Goal: Information Seeking & Learning: Learn about a topic

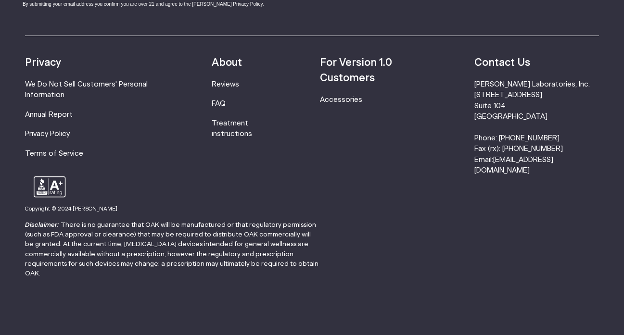
scroll to position [1619, 0]
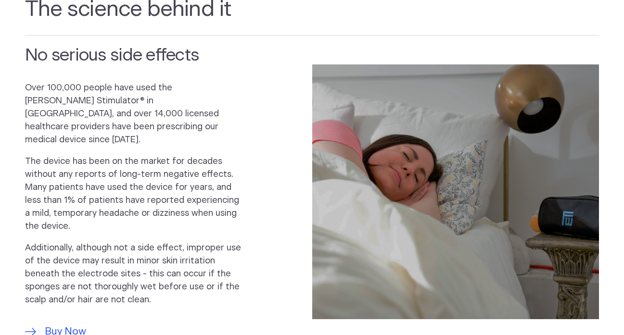
scroll to position [0, 0]
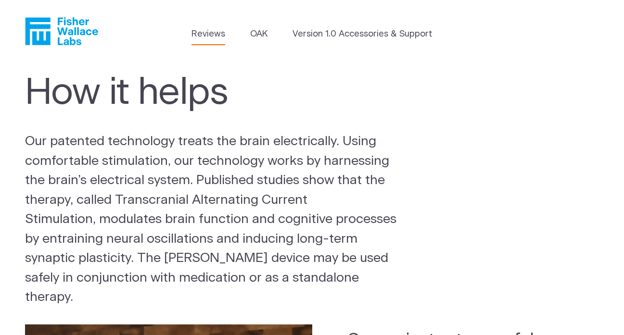
click at [197, 28] on link "Reviews" at bounding box center [208, 34] width 34 height 13
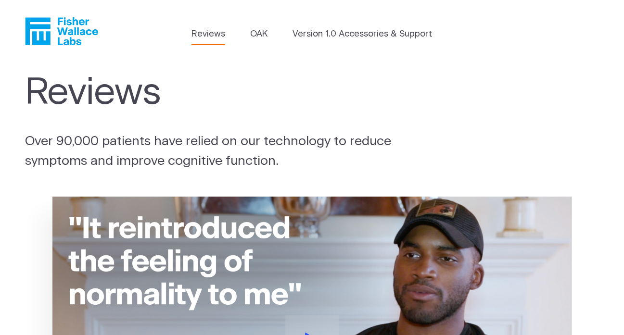
click at [50, 40] on icon "Fisher Wallace" at bounding box center [37, 30] width 25 height 27
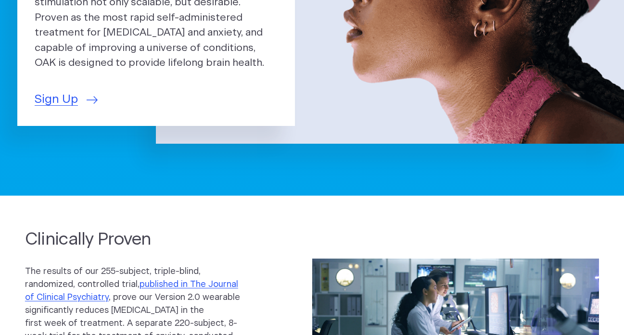
scroll to position [237, 0]
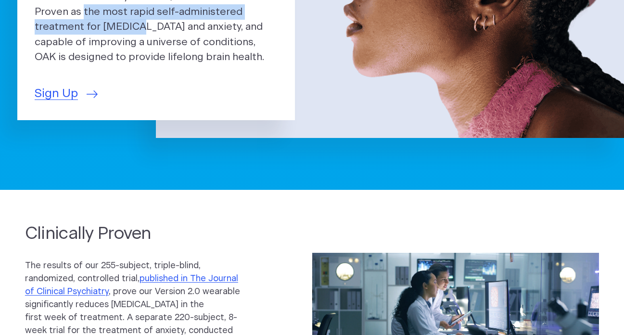
drag, startPoint x: 77, startPoint y: 99, endPoint x: 195, endPoint y: 120, distance: 120.1
copy p "self-administered treatment for depression and anxiety"
